Goal: Task Accomplishment & Management: Use online tool/utility

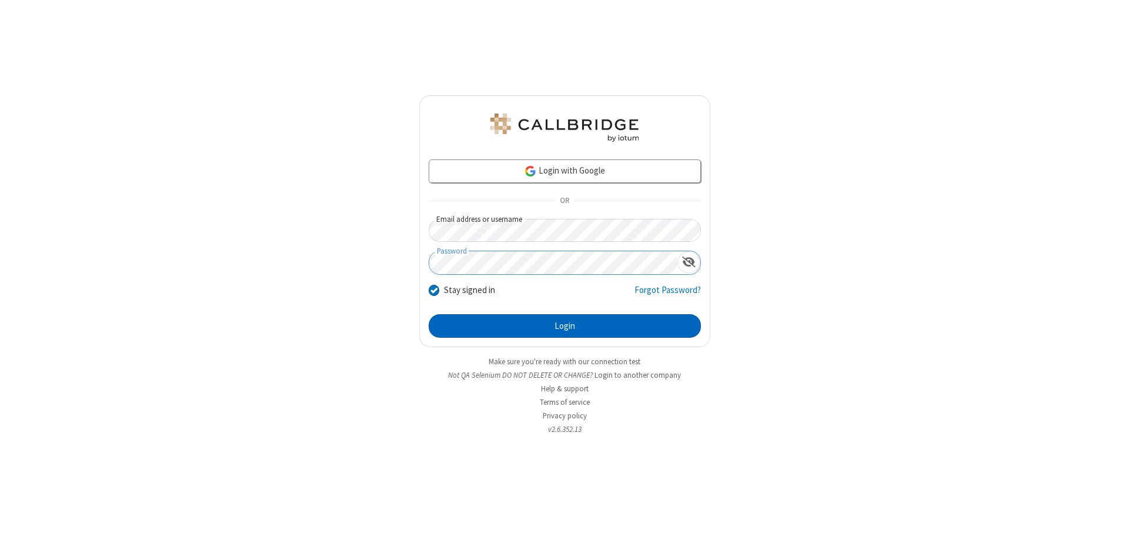
click at [565, 326] on button "Login" at bounding box center [565, 326] width 272 height 24
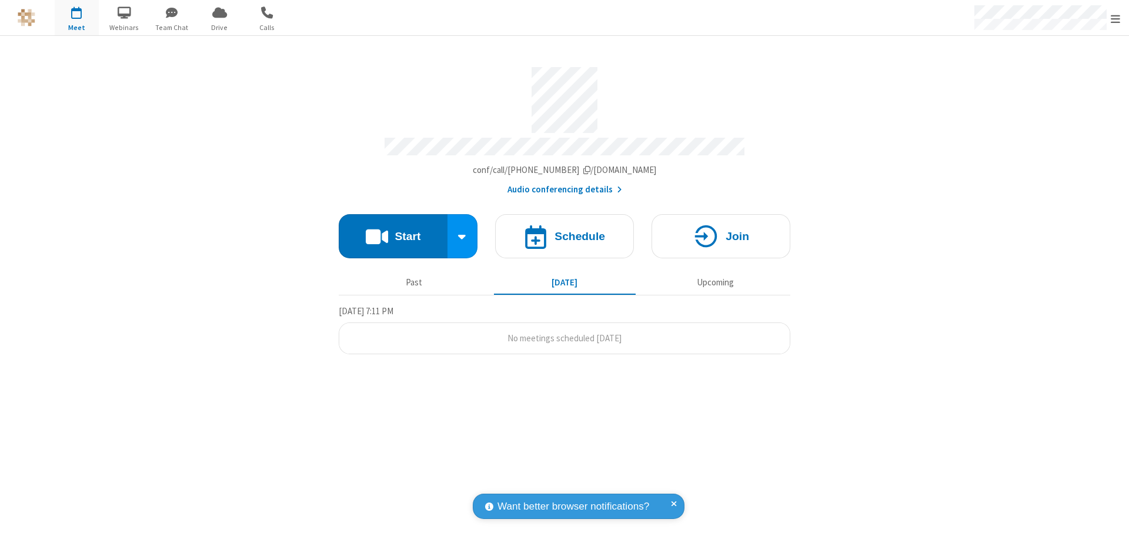
click at [393, 231] on button "Start" at bounding box center [393, 236] width 109 height 44
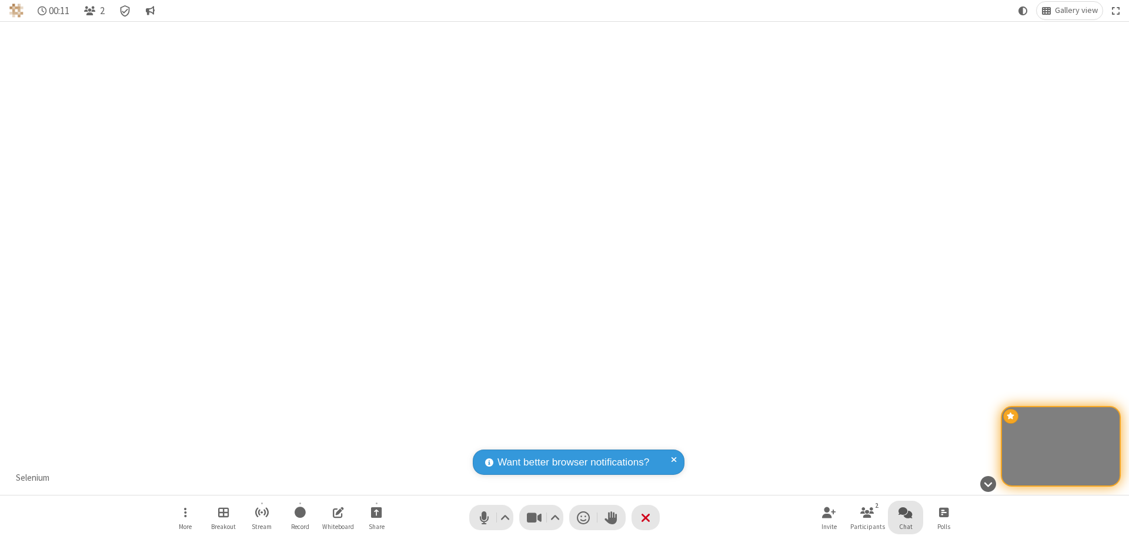
click at [906, 512] on span "Open chat" at bounding box center [906, 512] width 14 height 15
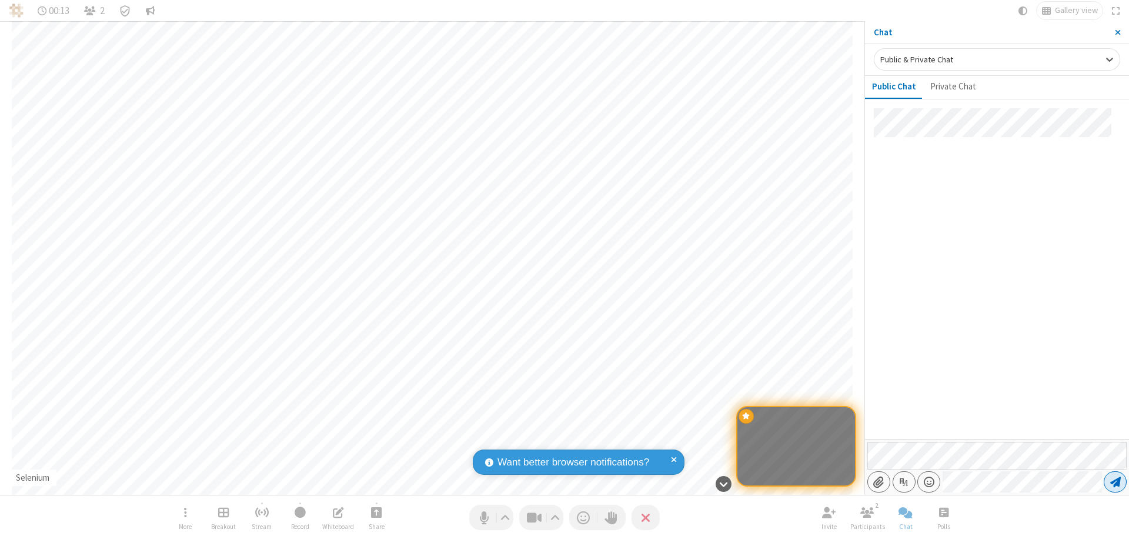
click at [1115, 482] on span "Send message" at bounding box center [1115, 482] width 11 height 12
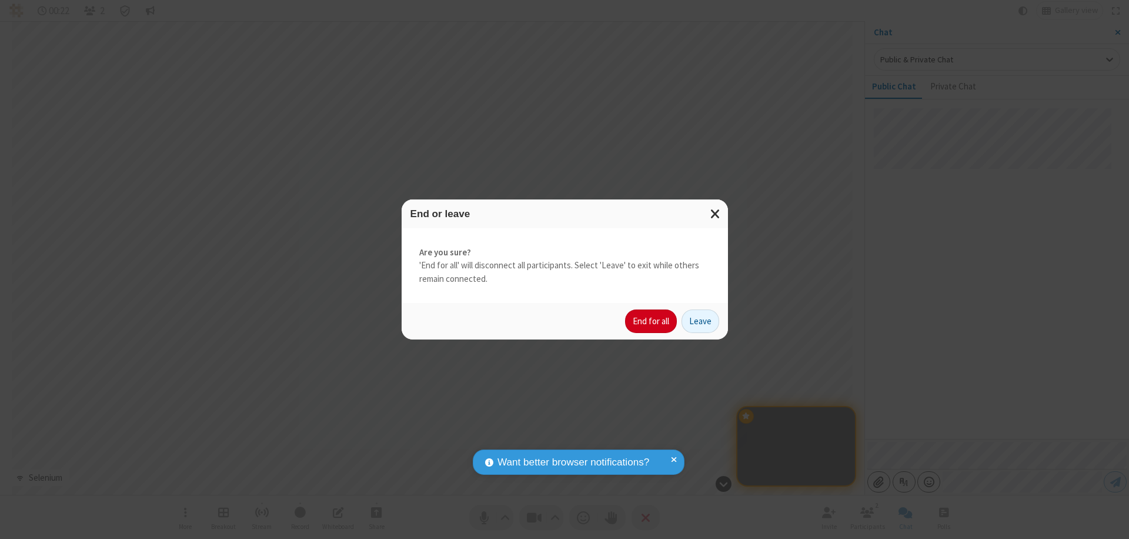
click at [652, 321] on button "End for all" at bounding box center [651, 321] width 52 height 24
